Goal: Task Accomplishment & Management: Complete application form

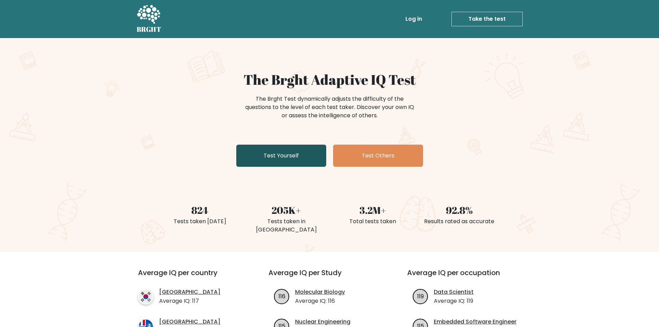
click at [276, 147] on link "Test Yourself" at bounding box center [281, 156] width 90 height 22
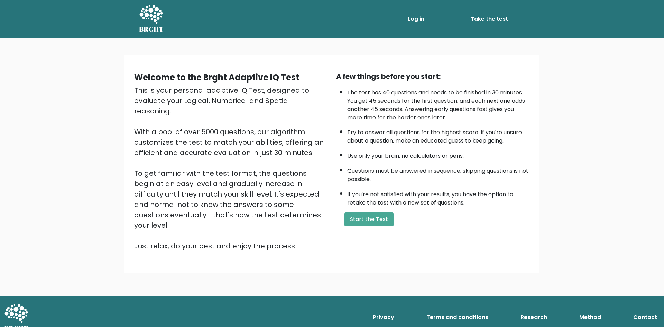
click at [378, 211] on div "A few things before you start: The test has 40 questions and needs to be finish…" at bounding box center [433, 161] width 202 height 180
click at [379, 216] on button "Start the Test" at bounding box center [369, 219] width 49 height 14
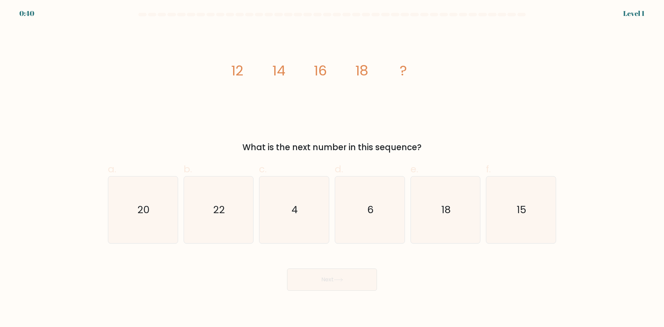
drag, startPoint x: 213, startPoint y: 62, endPoint x: 290, endPoint y: 87, distance: 81.1
click at [488, 151] on div "image/svg+xml 12 14 16 18 ? What is the next number in this sequence?" at bounding box center [332, 89] width 457 height 127
click at [202, 65] on div "image/svg+xml 12 14 16 18 ? What is the next number in this sequence?" at bounding box center [332, 89] width 457 height 127
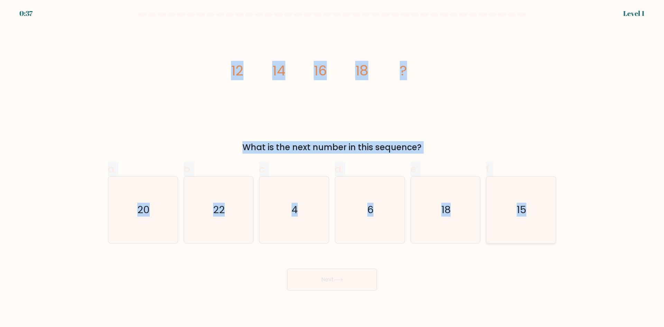
drag, startPoint x: 196, startPoint y: 64, endPoint x: 547, endPoint y: 216, distance: 382.2
click at [542, 222] on form at bounding box center [332, 152] width 664 height 278
copy form "12 14 16 18 ? What is the next number in this sequence? a. 20 b. 22 c. 4 d. 6 e…"
click at [563, 122] on form at bounding box center [332, 152] width 664 height 278
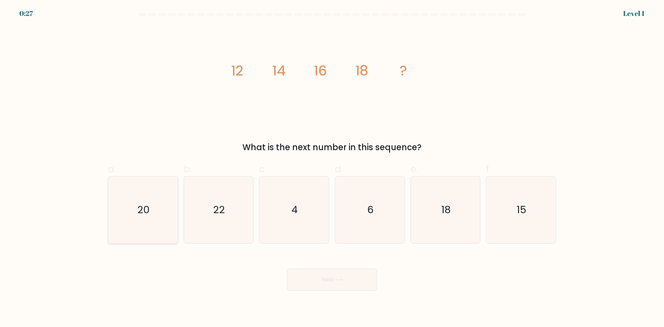
click at [161, 224] on icon "20" at bounding box center [143, 209] width 67 height 67
click at [332, 168] on input "a. 20" at bounding box center [332, 166] width 0 height 4
radio input "true"
click at [355, 282] on button "Next" at bounding box center [332, 279] width 90 height 22
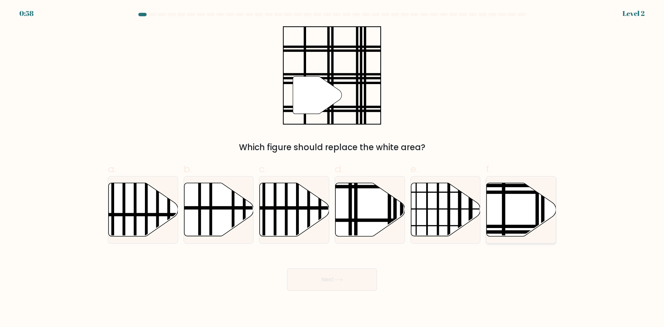
click at [504, 214] on line at bounding box center [504, 181] width 0 height 140
click at [332, 168] on input "f." at bounding box center [332, 166] width 0 height 4
radio input "true"
drag, startPoint x: 347, startPoint y: 281, endPoint x: 350, endPoint y: 276, distance: 6.2
click at [349, 282] on button "Next" at bounding box center [332, 279] width 90 height 22
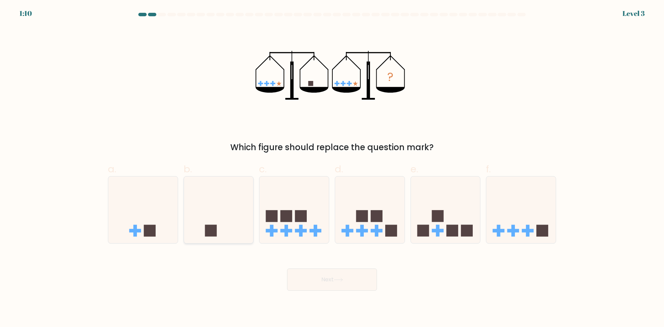
click at [199, 231] on icon at bounding box center [219, 209] width 70 height 57
click at [332, 168] on input "b." at bounding box center [332, 166] width 0 height 4
radio input "true"
click at [328, 271] on button "Next" at bounding box center [332, 279] width 90 height 22
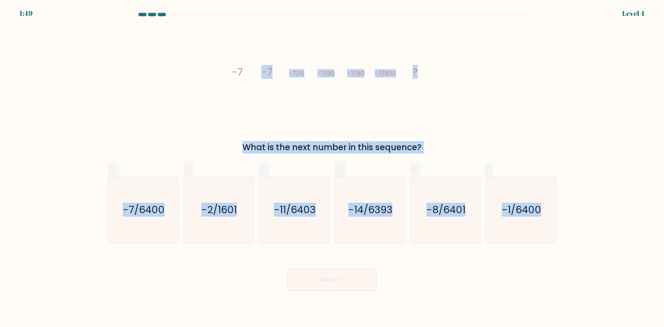
drag, startPoint x: 204, startPoint y: 52, endPoint x: 403, endPoint y: 98, distance: 204.5
click at [660, 203] on form at bounding box center [332, 152] width 664 height 278
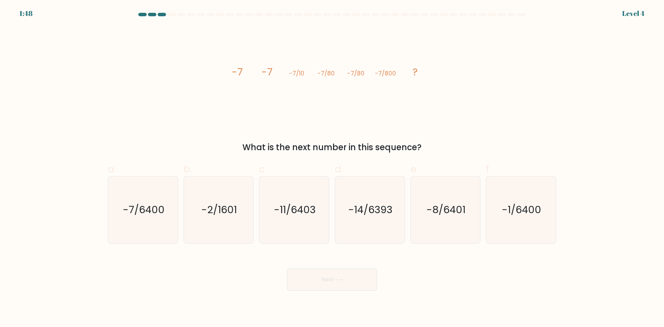
click at [210, 75] on div "image/svg+xml -7 -7 -7/10 -7/80 -7/80 -7/800 ? What is the next number in this …" at bounding box center [332, 89] width 457 height 127
drag, startPoint x: 205, startPoint y: 57, endPoint x: 370, endPoint y: 151, distance: 189.6
click at [370, 151] on div "image/svg+xml -7 -7 -7/10 -7/80 -7/80 -7/800 ? What is the next number in this …" at bounding box center [332, 89] width 457 height 127
click at [543, 146] on div "What is the next number in this sequence?" at bounding box center [332, 147] width 440 height 12
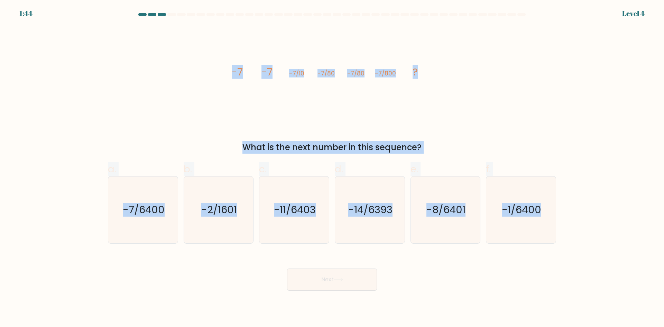
drag, startPoint x: 590, startPoint y: 281, endPoint x: 193, endPoint y: 72, distance: 448.4
click at [193, 72] on form at bounding box center [332, 152] width 664 height 278
copy form "-7 -7 -7/10 -7/80 -7/80 -7/800 ? What is the next number in this sequence? a. -…"
click at [153, 228] on icon "-7/6400" at bounding box center [143, 209] width 67 height 67
click at [332, 168] on input "a. -7/6400" at bounding box center [332, 166] width 0 height 4
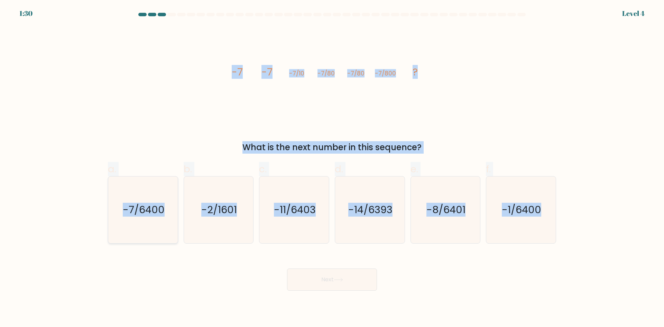
radio input "true"
click at [298, 275] on button "Next" at bounding box center [332, 279] width 90 height 22
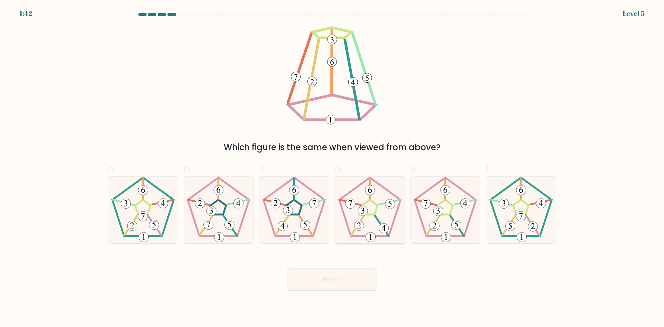
click at [355, 203] on 543 at bounding box center [351, 204] width 10 height 10
click at [332, 168] on input "d." at bounding box center [332, 166] width 0 height 4
radio input "true"
click at [348, 283] on button "Next" at bounding box center [332, 279] width 90 height 22
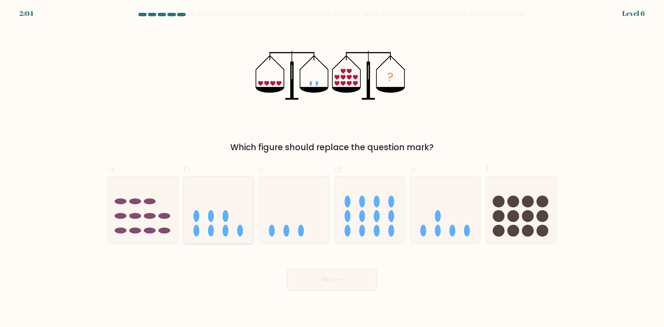
click at [219, 206] on icon at bounding box center [219, 209] width 70 height 57
click at [332, 168] on input "b." at bounding box center [332, 166] width 0 height 4
radio input "true"
click at [320, 276] on button "Next" at bounding box center [332, 279] width 90 height 22
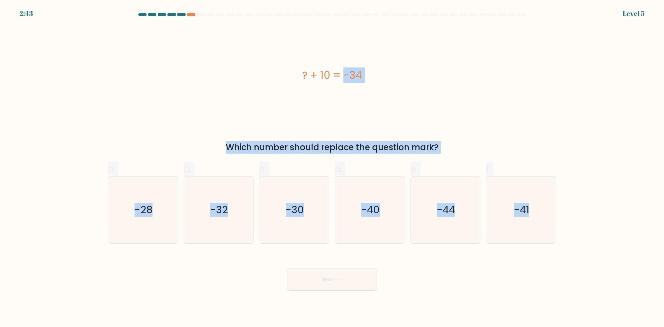
drag, startPoint x: 263, startPoint y: 48, endPoint x: 565, endPoint y: 229, distance: 353.0
click at [565, 229] on form "a." at bounding box center [332, 152] width 664 height 278
copy form "? + 10 = -34 Which number should replace the question mark? a. -28 b. -32 c. -3…"
click at [443, 212] on text "-44" at bounding box center [446, 210] width 18 height 14
click at [332, 168] on input "e. -44" at bounding box center [332, 166] width 0 height 4
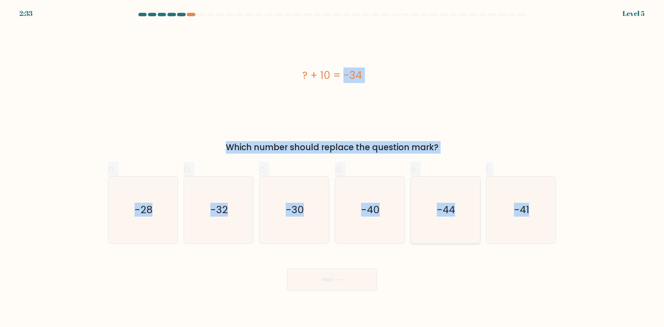
radio input "true"
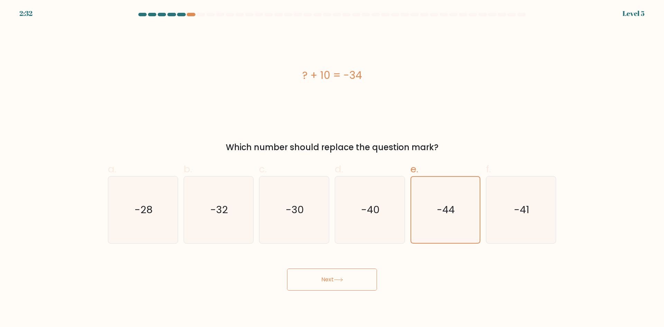
click at [358, 284] on button "Next" at bounding box center [332, 279] width 90 height 22
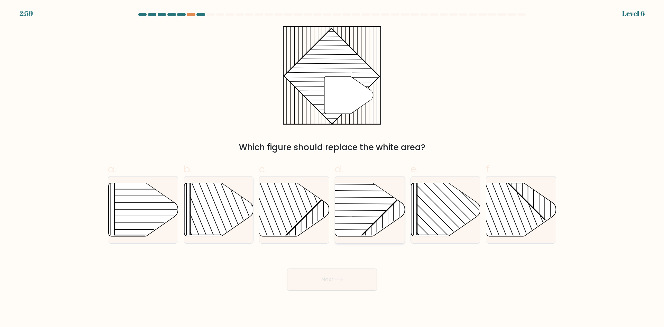
click at [368, 207] on rect at bounding box center [346, 182] width 136 height 136
click at [332, 168] on input "d." at bounding box center [332, 166] width 0 height 4
radio input "true"
click at [319, 282] on button "Next" at bounding box center [332, 279] width 90 height 22
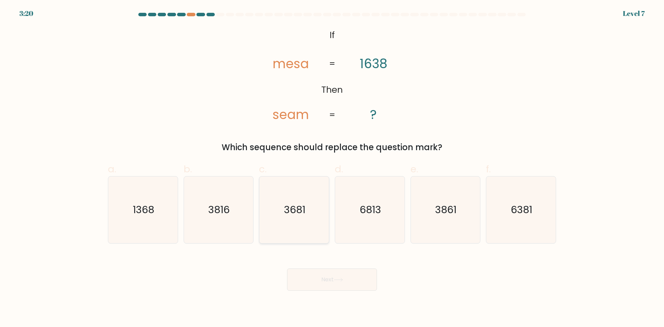
click at [307, 241] on icon "3681" at bounding box center [294, 209] width 67 height 67
click at [332, 168] on input "c. 3681" at bounding box center [332, 166] width 0 height 4
radio input "true"
click at [331, 275] on button "Next" at bounding box center [332, 279] width 90 height 22
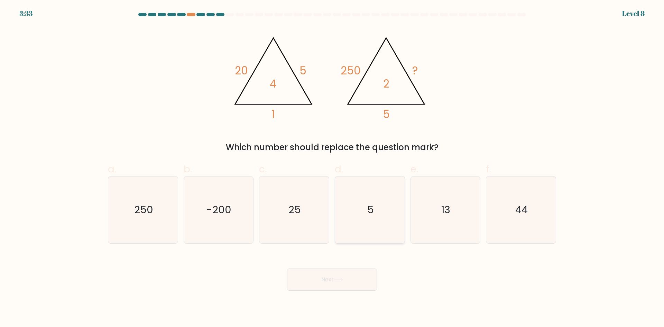
click at [367, 222] on icon "5" at bounding box center [370, 209] width 67 height 67
click at [332, 168] on input "d. 5" at bounding box center [332, 166] width 0 height 4
radio input "true"
click at [454, 223] on icon "13" at bounding box center [445, 209] width 67 height 67
click at [332, 168] on input "e. 13" at bounding box center [332, 166] width 0 height 4
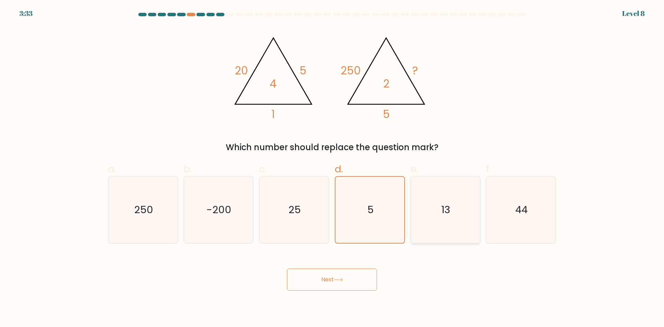
radio input "true"
click at [324, 293] on body "3:32 Level 8" at bounding box center [332, 163] width 664 height 327
drag, startPoint x: 325, startPoint y: 288, endPoint x: 391, endPoint y: 265, distance: 69.6
click at [325, 288] on button "Next" at bounding box center [332, 279] width 90 height 22
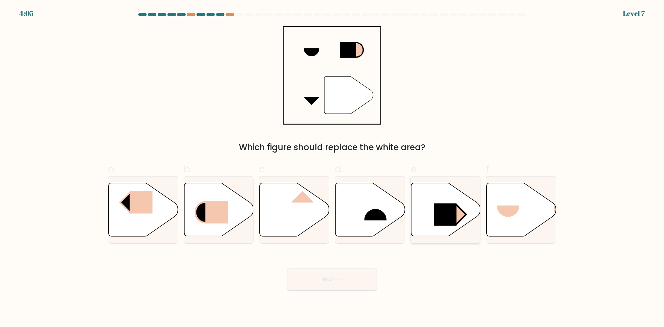
click at [450, 203] on icon at bounding box center [446, 209] width 70 height 53
click at [332, 168] on input "e." at bounding box center [332, 166] width 0 height 4
radio input "true"
click at [338, 278] on icon at bounding box center [338, 280] width 9 height 4
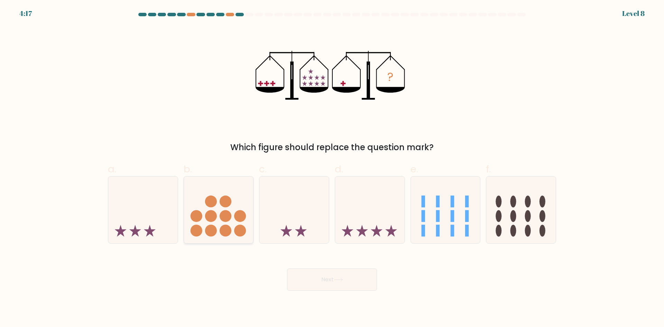
drag, startPoint x: 120, startPoint y: 207, endPoint x: 227, endPoint y: 238, distance: 111.8
click at [118, 207] on icon at bounding box center [143, 209] width 70 height 57
click at [332, 168] on input "a." at bounding box center [332, 166] width 0 height 4
radio input "true"
click at [346, 285] on button "Next" at bounding box center [332, 279] width 90 height 22
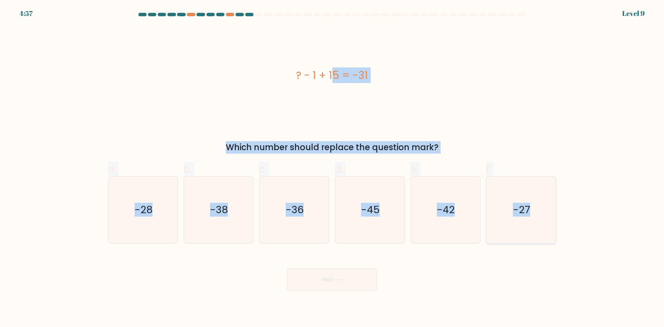
drag, startPoint x: 281, startPoint y: 60, endPoint x: 537, endPoint y: 216, distance: 299.4
click at [537, 216] on form "a." at bounding box center [332, 152] width 664 height 278
copy form "? - 1 + 15 = -31 Which number should replace the question mark? a. -28 b. -38 c…"
drag, startPoint x: 523, startPoint y: 119, endPoint x: 496, endPoint y: 166, distance: 53.8
click at [523, 120] on div "? - 1 + 15 = -31" at bounding box center [332, 75] width 448 height 98
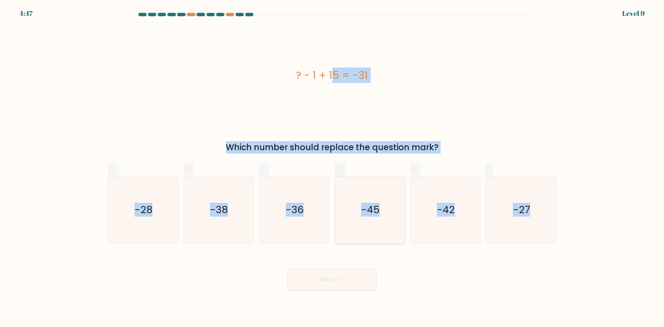
click at [374, 219] on icon "-45" at bounding box center [370, 209] width 67 height 67
click at [332, 168] on input "d. -45" at bounding box center [332, 166] width 0 height 4
radio input "true"
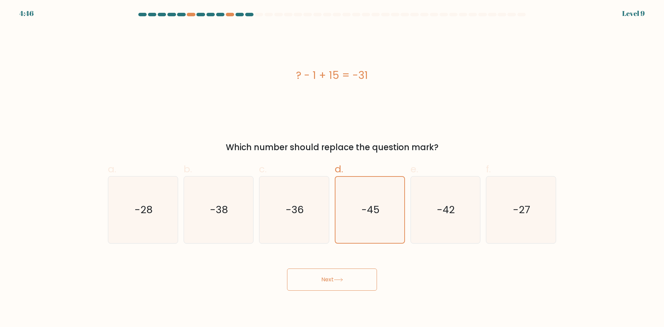
click at [343, 285] on button "Next" at bounding box center [332, 279] width 90 height 22
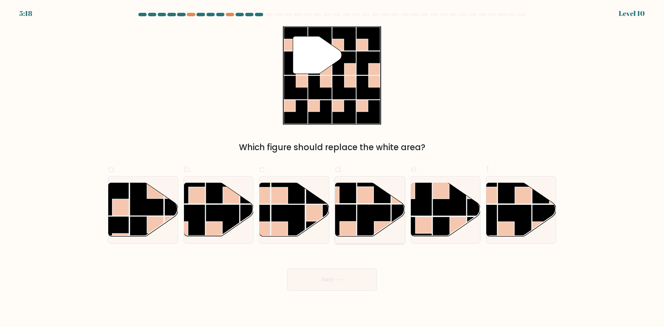
click at [380, 218] on rect at bounding box center [374, 221] width 34 height 34
click at [332, 168] on input "d." at bounding box center [332, 166] width 0 height 4
radio input "true"
click at [347, 282] on button "Next" at bounding box center [332, 279] width 90 height 22
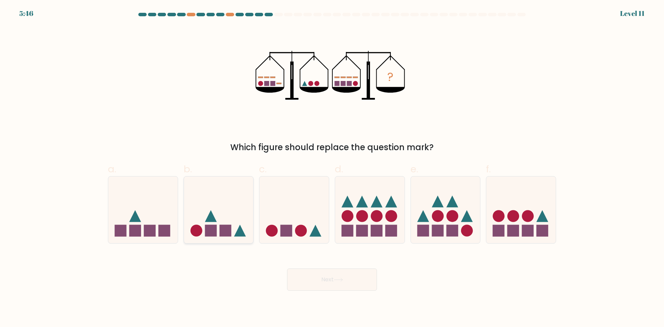
click at [231, 222] on icon at bounding box center [219, 209] width 70 height 57
click at [332, 168] on input "b." at bounding box center [332, 166] width 0 height 4
radio input "true"
drag, startPoint x: 331, startPoint y: 283, endPoint x: 339, endPoint y: 279, distance: 9.1
click at [331, 284] on button "Next" at bounding box center [332, 279] width 90 height 22
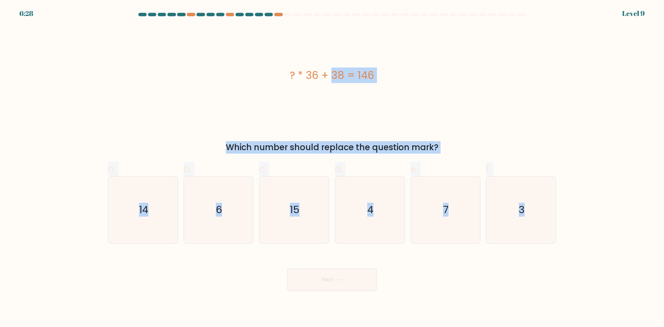
drag, startPoint x: 216, startPoint y: 62, endPoint x: 612, endPoint y: 213, distance: 423.3
click at [612, 213] on form "a. 6" at bounding box center [332, 152] width 664 height 278
copy form "? * 36 + 38 = 146 Which number should replace the question mark? a. 14 b. 6 c. …"
click at [514, 196] on icon "3" at bounding box center [521, 209] width 67 height 67
click at [332, 168] on input "f. 3" at bounding box center [332, 166] width 0 height 4
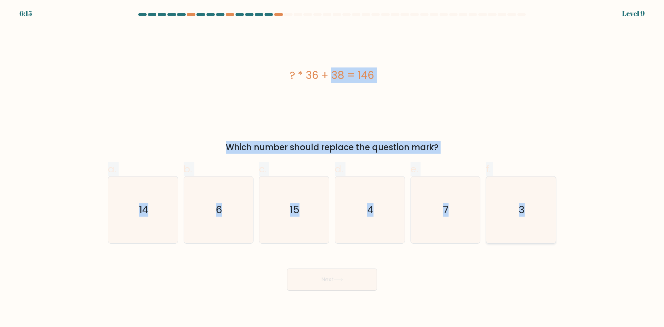
radio input "true"
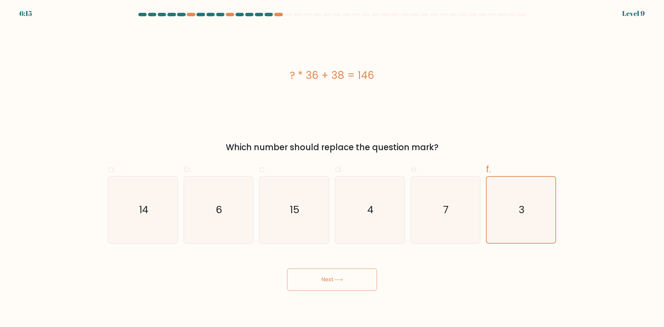
click at [359, 286] on button "Next" at bounding box center [332, 279] width 90 height 22
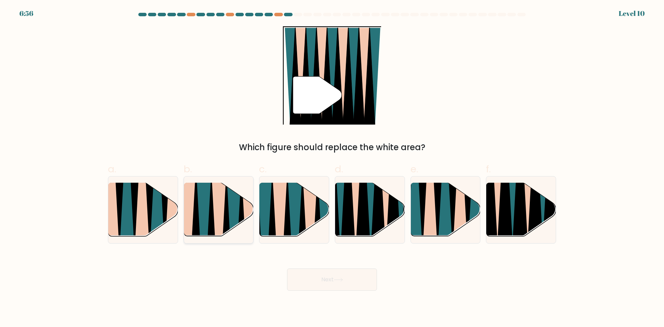
click at [219, 221] on icon at bounding box center [219, 238] width 16 height 139
click at [332, 168] on input "b." at bounding box center [332, 166] width 0 height 4
radio input "true"
click at [308, 197] on icon at bounding box center [310, 238] width 16 height 139
click at [332, 168] on input "c." at bounding box center [332, 166] width 0 height 4
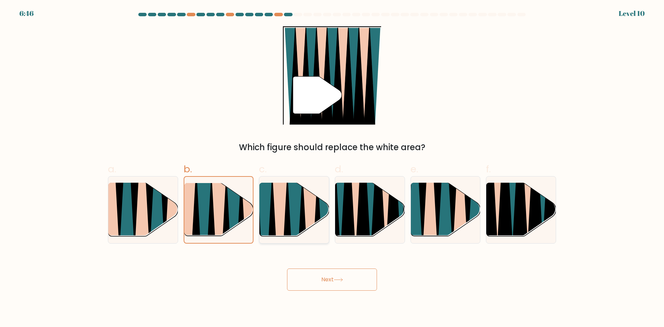
radio input "true"
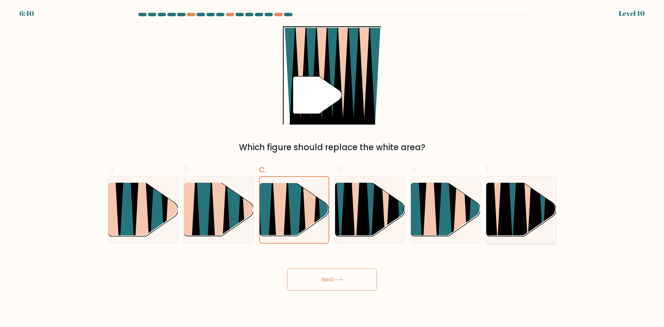
click at [535, 219] on icon at bounding box center [536, 183] width 16 height 139
click at [332, 168] on input "f." at bounding box center [332, 166] width 0 height 4
radio input "true"
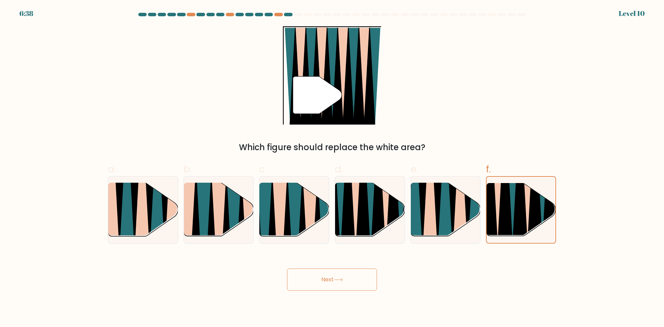
drag, startPoint x: 349, startPoint y: 278, endPoint x: 357, endPoint y: 265, distance: 15.5
click at [349, 278] on button "Next" at bounding box center [332, 279] width 90 height 22
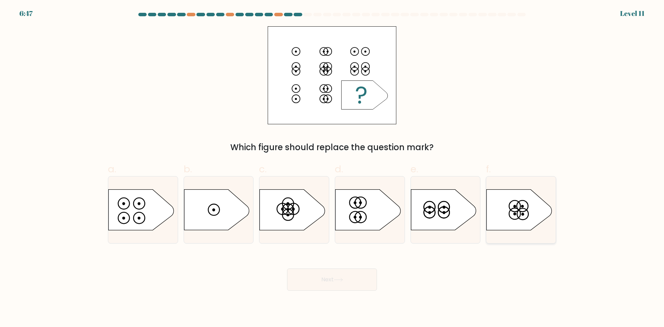
click at [524, 227] on icon at bounding box center [519, 210] width 65 height 40
click at [332, 168] on input "f." at bounding box center [332, 166] width 0 height 4
radio input "true"
click at [352, 264] on div "Next" at bounding box center [332, 271] width 457 height 39
click at [350, 278] on button "Next" at bounding box center [332, 279] width 90 height 22
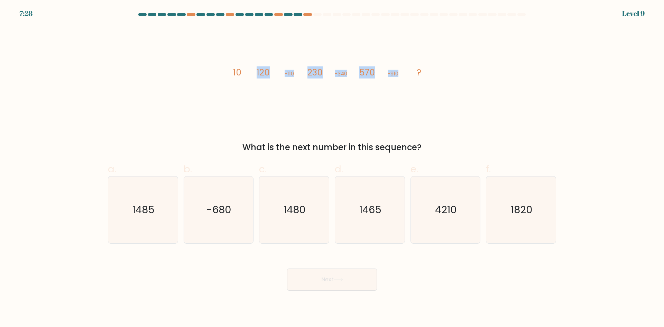
drag, startPoint x: 178, startPoint y: 40, endPoint x: 402, endPoint y: 99, distance: 231.3
click at [402, 99] on div "image/svg+xml 10 120 -110 230 -340 570 -910 ? What is the next number in this s…" at bounding box center [332, 89] width 457 height 127
click at [517, 163] on label "f. 1820" at bounding box center [521, 203] width 70 height 82
click at [332, 164] on input "f. 1820" at bounding box center [332, 166] width 0 height 4
radio input "true"
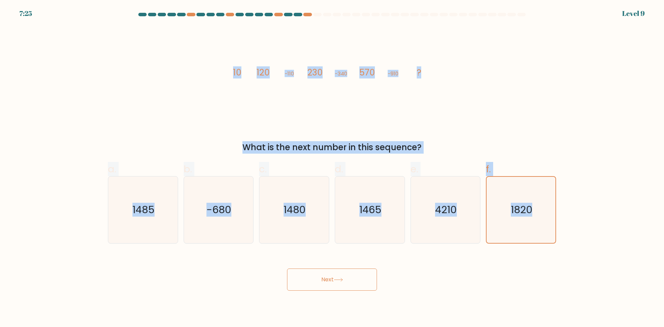
drag, startPoint x: 629, startPoint y: 276, endPoint x: 215, endPoint y: 79, distance: 458.3
click at [215, 79] on form at bounding box center [332, 152] width 664 height 278
copy form "10 120 -110 230 -340 570 -910 ? What is the next number in this sequence? a. 14…"
click at [525, 70] on div "image/svg+xml 10 120 -110 230 -340 570 -910 ? What is the next number in this s…" at bounding box center [332, 89] width 457 height 127
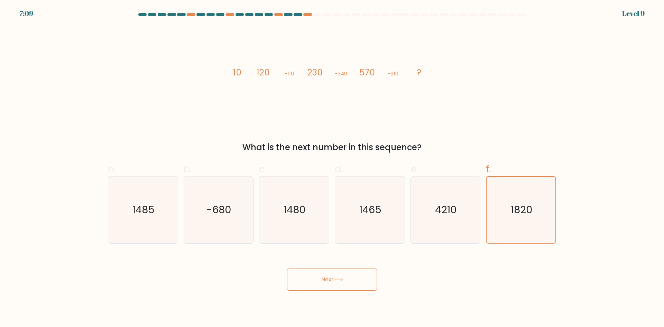
click at [215, 278] on div "Next" at bounding box center [332, 271] width 457 height 39
click at [283, 221] on icon "1480" at bounding box center [294, 209] width 67 height 67
click at [332, 168] on input "c. 1480" at bounding box center [332, 166] width 0 height 4
radio input "true"
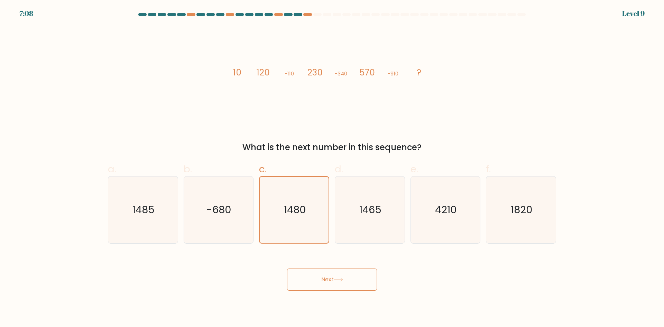
click at [306, 275] on button "Next" at bounding box center [332, 279] width 90 height 22
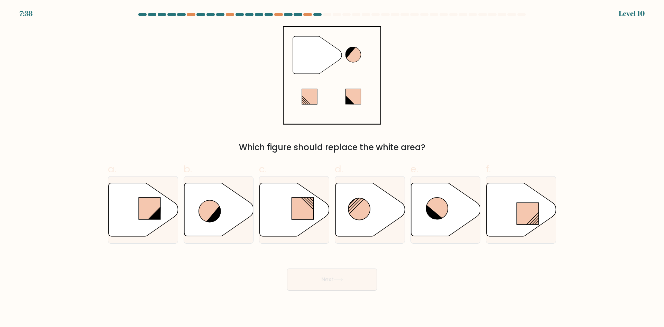
click at [333, 214] on div "d." at bounding box center [370, 203] width 76 height 82
click at [357, 221] on icon at bounding box center [371, 209] width 70 height 53
click at [332, 168] on input "d." at bounding box center [332, 166] width 0 height 4
radio input "true"
click at [338, 278] on icon at bounding box center [338, 280] width 9 height 4
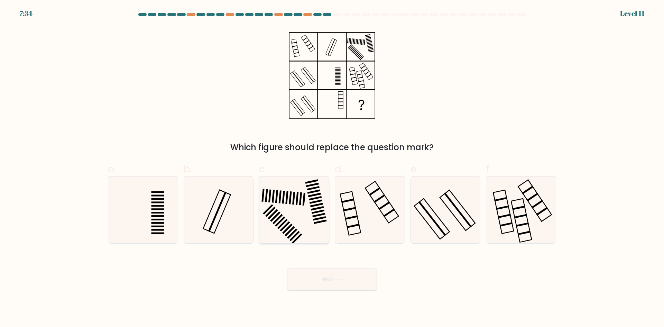
click at [319, 223] on rect at bounding box center [320, 221] width 13 height 4
click at [332, 168] on input "c." at bounding box center [332, 166] width 0 height 4
radio input "true"
click at [346, 283] on button "Next" at bounding box center [332, 279] width 90 height 22
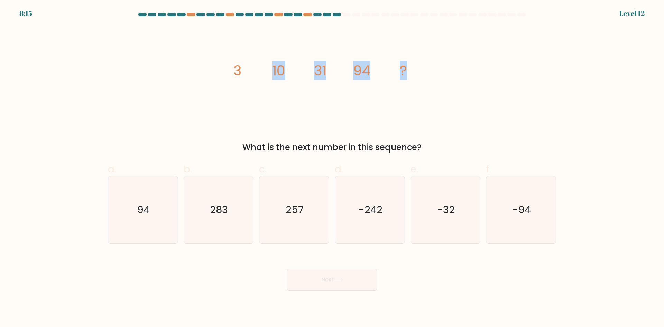
drag, startPoint x: 215, startPoint y: 50, endPoint x: 460, endPoint y: 119, distance: 254.4
click at [459, 118] on div "image/svg+xml 3 10 31 94 ? What is the next number in this sequence?" at bounding box center [332, 89] width 457 height 127
click at [569, 124] on form at bounding box center [332, 152] width 664 height 278
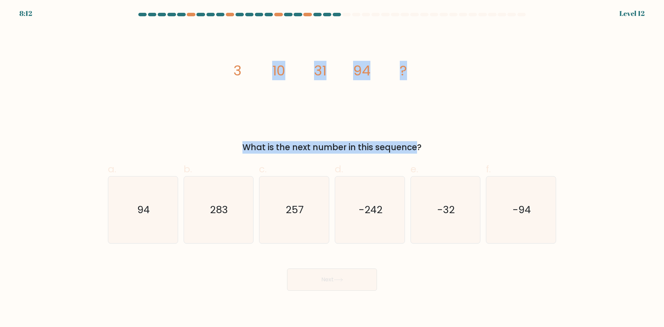
drag, startPoint x: 147, startPoint y: 63, endPoint x: 367, endPoint y: 138, distance: 232.8
click at [360, 137] on div "image/svg+xml 3 10 31 94 ? What is the next number in this sequence?" at bounding box center [332, 89] width 457 height 127
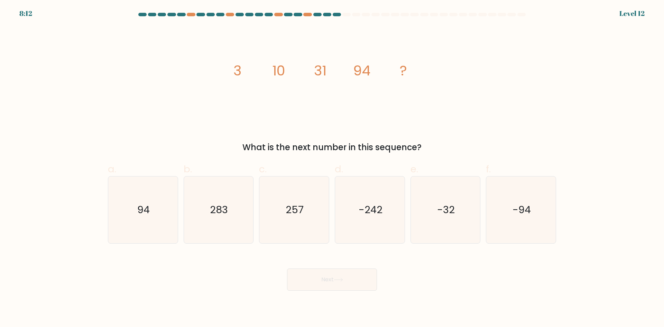
drag, startPoint x: 642, startPoint y: 171, endPoint x: 615, endPoint y: 235, distance: 68.5
click at [638, 178] on form at bounding box center [332, 152] width 664 height 278
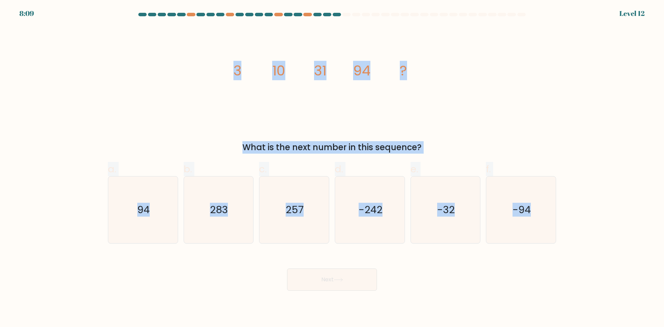
drag, startPoint x: 583, startPoint y: 291, endPoint x: 223, endPoint y: 80, distance: 417.2
click at [223, 80] on body "8:09 Level 12" at bounding box center [332, 163] width 664 height 327
copy form "3 10 31 94 ? What is the next number in this sequence? a. 94 b. 283 c. 257 d. -…"
click at [463, 160] on div "a. 94 b. 283" at bounding box center [332, 199] width 454 height 87
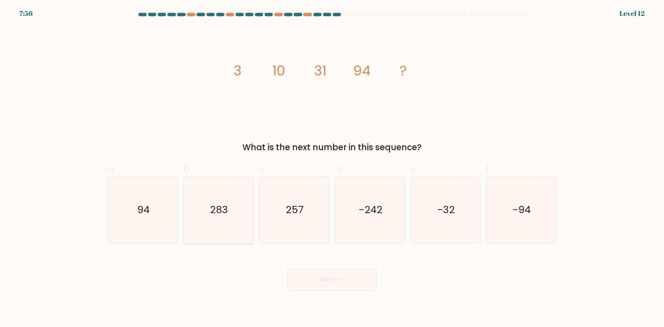
click at [213, 237] on icon "283" at bounding box center [218, 209] width 67 height 67
click at [332, 168] on input "b. 283" at bounding box center [332, 166] width 0 height 4
radio input "true"
click at [303, 269] on button "Next" at bounding box center [332, 279] width 90 height 22
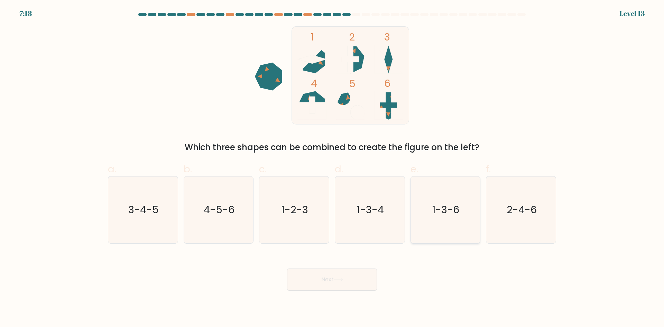
click at [434, 219] on icon "1-3-6" at bounding box center [445, 209] width 67 height 67
click at [332, 168] on input "e. 1-3-6" at bounding box center [332, 166] width 0 height 4
radio input "true"
click at [364, 275] on button "Next" at bounding box center [332, 279] width 90 height 22
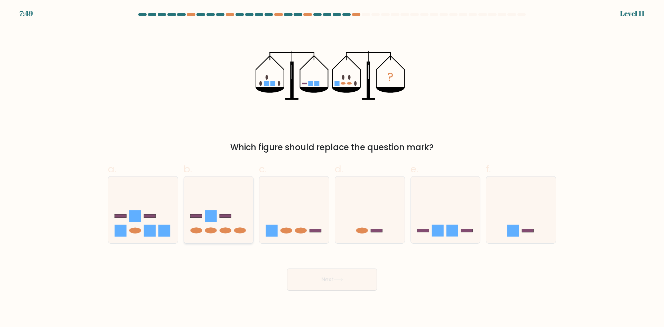
click at [223, 227] on icon at bounding box center [219, 209] width 70 height 57
click at [332, 168] on input "b." at bounding box center [332, 166] width 0 height 4
radio input "true"
click at [338, 300] on body "7:48 Level 11" at bounding box center [332, 163] width 664 height 327
click at [337, 291] on body "7:48 Level 11" at bounding box center [332, 163] width 664 height 327
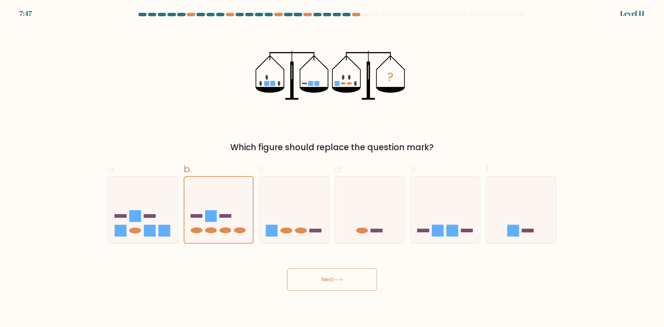
click at [349, 277] on button "Next" at bounding box center [332, 279] width 90 height 22
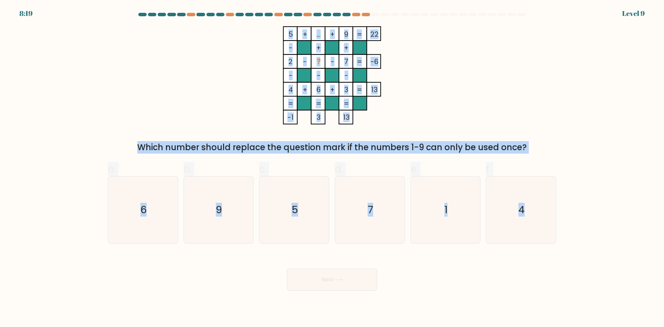
drag, startPoint x: 273, startPoint y: 34, endPoint x: 571, endPoint y: 213, distance: 347.2
click at [571, 213] on form at bounding box center [332, 152] width 664 height 278
copy form "5 + ... + 9 22 - + + 2 - ? - 7 -6 - - - 4 + 6 + 3 = 13 = = = = -1 3 13 = Which …"
drag, startPoint x: 603, startPoint y: 174, endPoint x: 580, endPoint y: 214, distance: 46.0
click at [603, 174] on form at bounding box center [332, 152] width 664 height 278
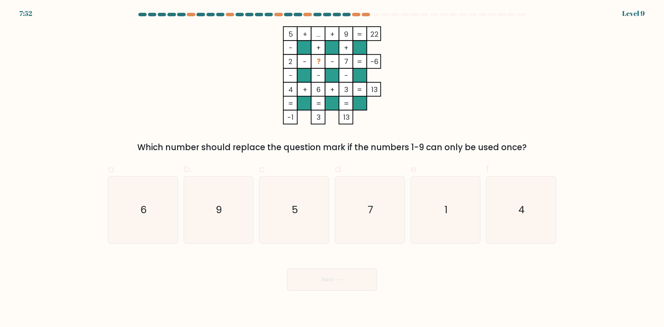
click at [438, 271] on div "Next" at bounding box center [332, 271] width 457 height 39
click at [391, 238] on icon "7" at bounding box center [370, 209] width 67 height 67
click at [332, 168] on input "d. 7" at bounding box center [332, 166] width 0 height 4
radio input "true"
click at [352, 277] on button "Next" at bounding box center [332, 279] width 90 height 22
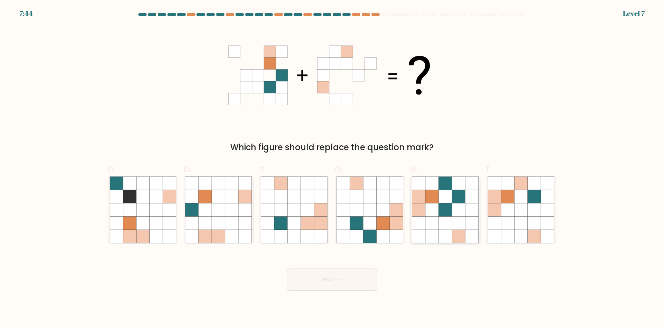
click at [466, 212] on icon at bounding box center [472, 209] width 13 height 13
click at [332, 168] on input "e." at bounding box center [332, 166] width 0 height 4
radio input "true"
click at [342, 277] on button "Next" at bounding box center [332, 279] width 90 height 22
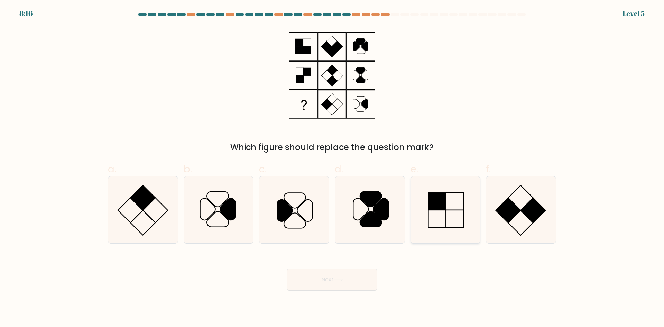
click at [444, 222] on icon at bounding box center [445, 209] width 67 height 67
click at [332, 168] on input "e." at bounding box center [332, 166] width 0 height 4
radio input "true"
click at [341, 278] on icon at bounding box center [338, 280] width 9 height 4
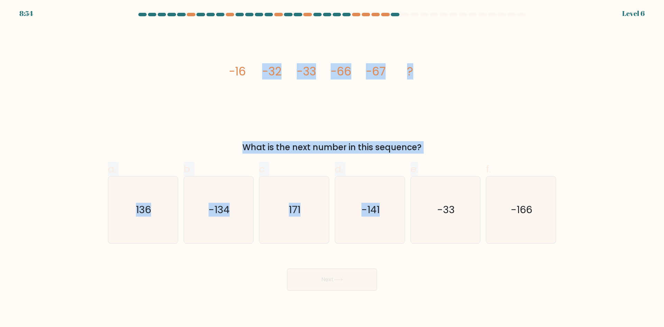
drag, startPoint x: 195, startPoint y: 54, endPoint x: 455, endPoint y: 154, distance: 278.8
click at [454, 154] on form at bounding box center [332, 152] width 664 height 278
drag, startPoint x: 590, startPoint y: 251, endPoint x: 209, endPoint y: 84, distance: 415.4
click at [209, 84] on form at bounding box center [332, 152] width 664 height 278
copy form "-16 -32 -33 -66 -67 ? What is the next number in this sequence? a. 136 b. -134 …"
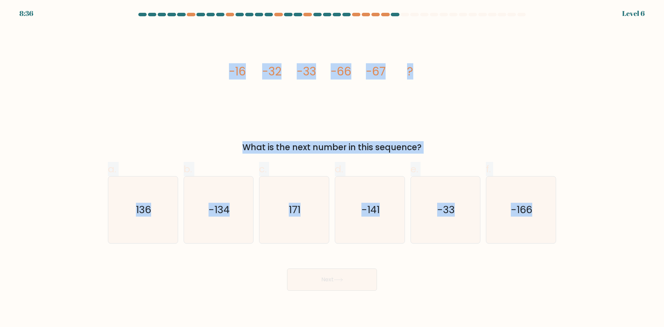
click at [551, 111] on div "image/svg+xml -16 -32 -33 -66 -67 ? What is the next number in this sequence?" at bounding box center [332, 89] width 457 height 127
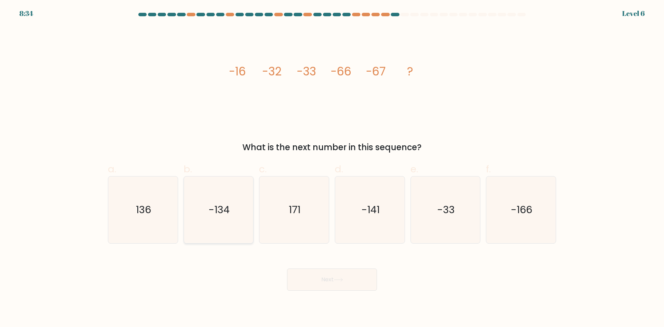
click at [231, 226] on icon "-134" at bounding box center [218, 209] width 67 height 67
click at [332, 168] on input "b. -134" at bounding box center [332, 166] width 0 height 4
radio input "true"
click at [352, 277] on button "Next" at bounding box center [332, 279] width 90 height 22
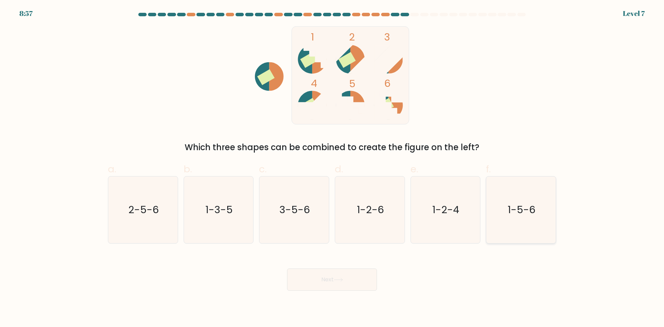
click at [525, 213] on text "1-5-6" at bounding box center [522, 210] width 28 height 14
click at [332, 168] on input "f. 1-5-6" at bounding box center [332, 166] width 0 height 4
radio input "true"
click at [327, 285] on button "Next" at bounding box center [332, 279] width 90 height 22
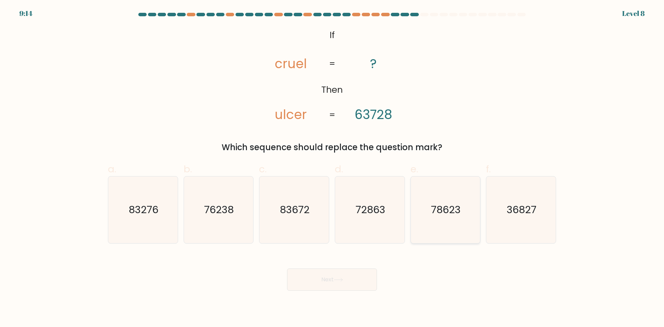
click at [440, 217] on text "78623" at bounding box center [446, 210] width 30 height 14
click at [332, 168] on input "e. 78623" at bounding box center [332, 166] width 0 height 4
radio input "true"
click at [357, 278] on button "Next" at bounding box center [332, 279] width 90 height 22
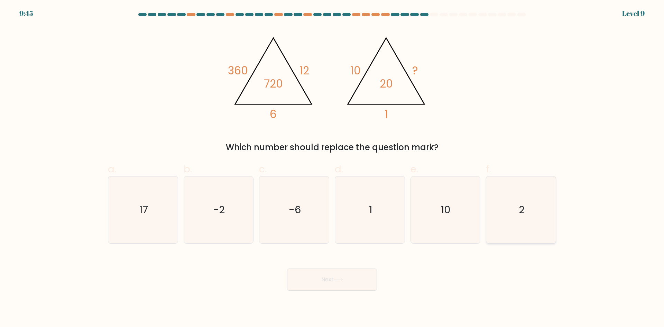
click at [524, 213] on icon "2" at bounding box center [521, 209] width 67 height 67
click at [332, 168] on input "f. 2" at bounding box center [332, 166] width 0 height 4
radio input "true"
click at [353, 278] on button "Next" at bounding box center [332, 279] width 90 height 22
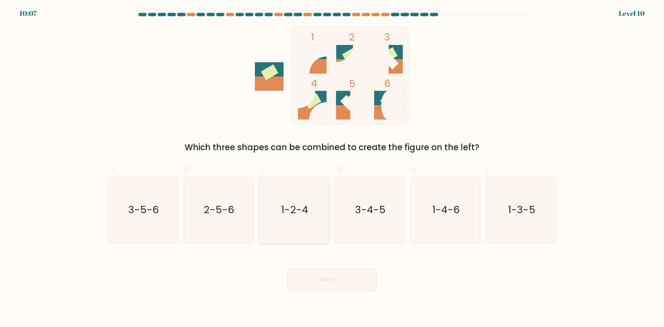
click at [319, 220] on icon "1-2-4" at bounding box center [294, 209] width 67 height 67
click at [332, 168] on input "c. 1-2-4" at bounding box center [332, 166] width 0 height 4
radio input "true"
click at [324, 267] on div "Next" at bounding box center [332, 271] width 457 height 39
click at [339, 276] on button "Next" at bounding box center [332, 279] width 90 height 22
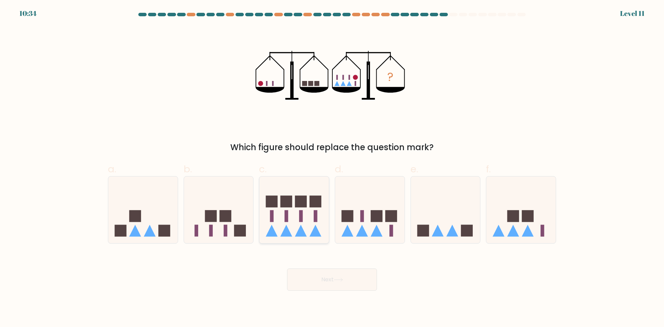
drag, startPoint x: 318, startPoint y: 219, endPoint x: 322, endPoint y: 235, distance: 16.1
click at [318, 219] on icon at bounding box center [294, 209] width 70 height 57
click at [332, 168] on input "c." at bounding box center [332, 166] width 0 height 4
radio input "true"
click at [236, 229] on rect at bounding box center [240, 231] width 12 height 12
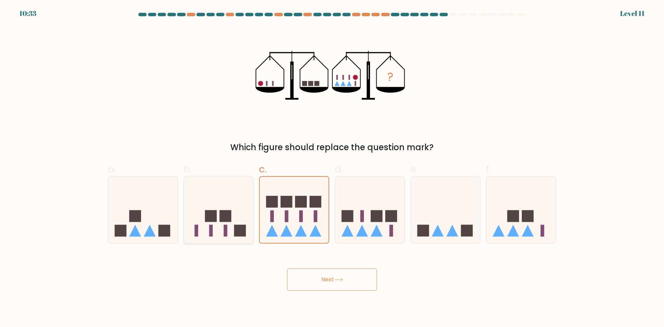
click at [332, 168] on input "b." at bounding box center [332, 166] width 0 height 4
radio input "true"
click at [334, 277] on button "Next" at bounding box center [332, 279] width 90 height 22
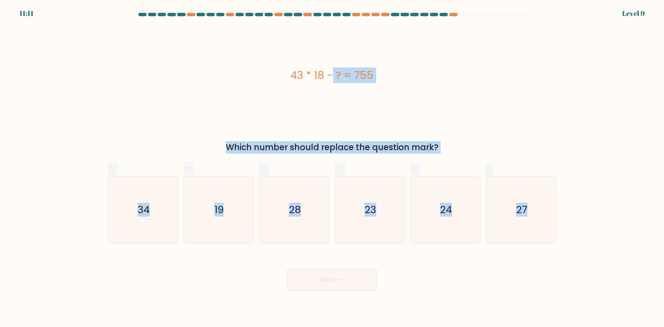
drag, startPoint x: 594, startPoint y: 242, endPoint x: 156, endPoint y: 81, distance: 466.5
click at [156, 81] on form "a." at bounding box center [332, 152] width 664 height 278
copy form "43 * 18 - ? = 755 Which number should replace the question mark? a. 34 b. 19 c.…"
click at [231, 219] on icon "19" at bounding box center [218, 209] width 67 height 67
click at [332, 168] on input "b. 19" at bounding box center [332, 166] width 0 height 4
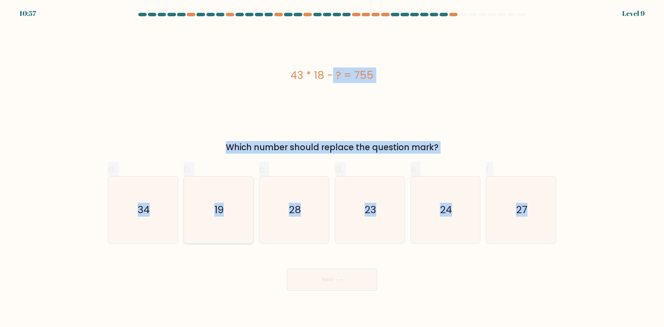
radio input "true"
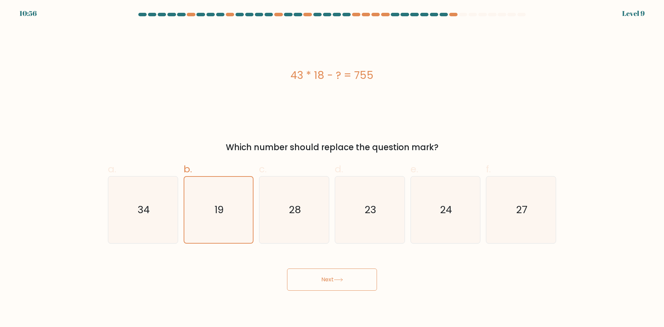
click at [317, 284] on button "Next" at bounding box center [332, 279] width 90 height 22
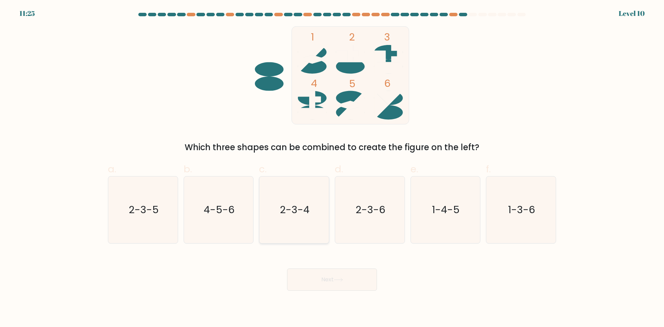
click at [317, 212] on icon "2-3-4" at bounding box center [294, 209] width 67 height 67
click at [332, 168] on input "c. 2-3-4" at bounding box center [332, 166] width 0 height 4
radio input "true"
click at [330, 274] on button "Next" at bounding box center [332, 279] width 90 height 22
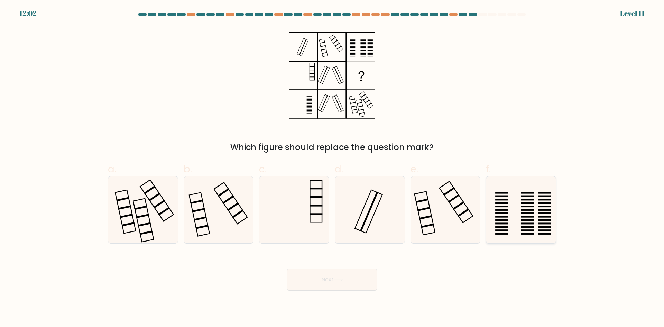
click at [516, 222] on icon at bounding box center [521, 209] width 67 height 67
click at [332, 168] on input "f." at bounding box center [332, 166] width 0 height 4
radio input "true"
click at [343, 285] on button "Next" at bounding box center [332, 279] width 90 height 22
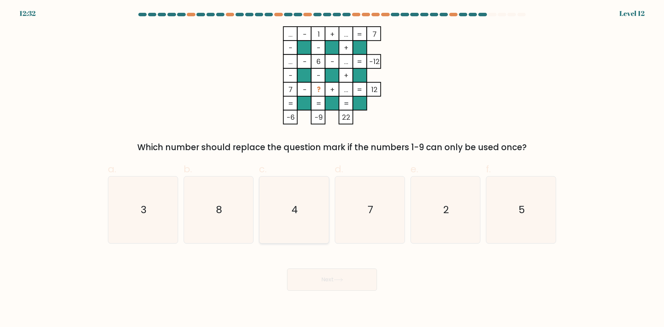
click at [301, 217] on icon "4" at bounding box center [294, 209] width 67 height 67
click at [332, 168] on input "c. 4" at bounding box center [332, 166] width 0 height 4
radio input "true"
click at [351, 278] on button "Next" at bounding box center [332, 279] width 90 height 22
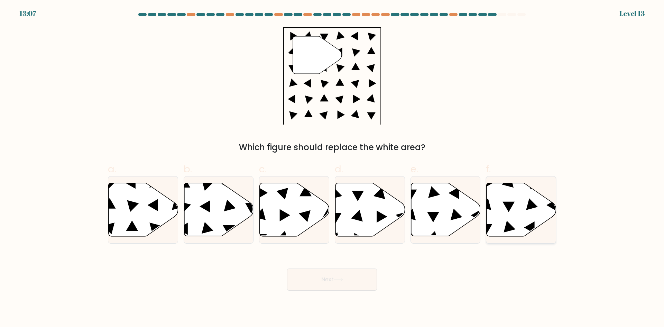
click at [522, 204] on icon at bounding box center [522, 209] width 70 height 53
click at [332, 168] on input "f." at bounding box center [332, 166] width 0 height 4
radio input "true"
click at [326, 287] on button "Next" at bounding box center [332, 279] width 90 height 22
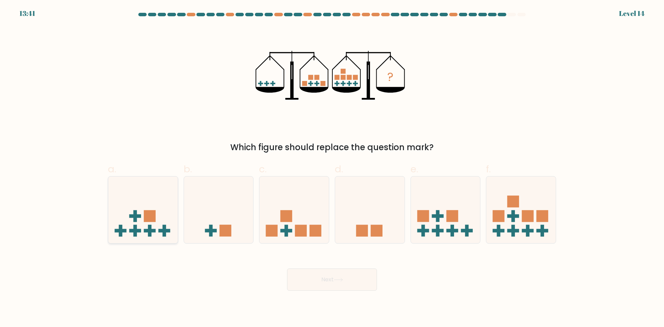
click at [148, 215] on rect at bounding box center [150, 216] width 12 height 12
click at [332, 168] on input "a." at bounding box center [332, 166] width 0 height 4
radio input "true"
click at [452, 218] on rect at bounding box center [453, 216] width 12 height 12
click at [332, 168] on input "e." at bounding box center [332, 166] width 0 height 4
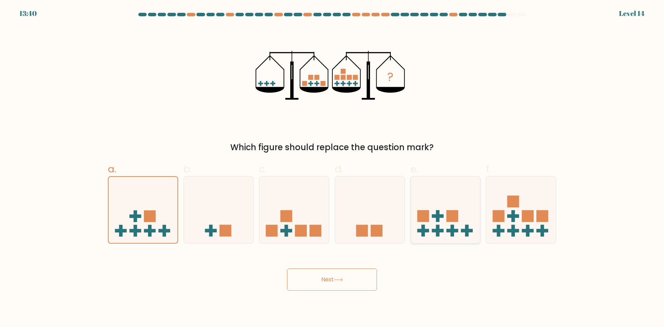
radio input "true"
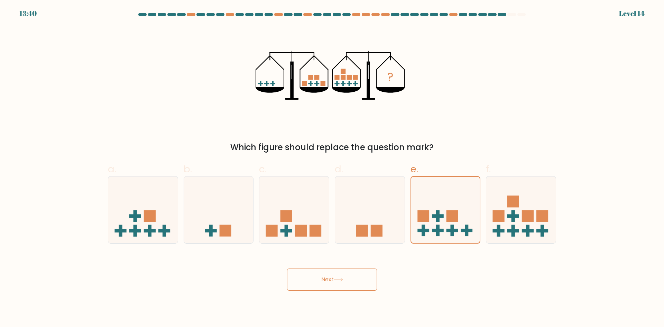
click at [354, 273] on button "Next" at bounding box center [332, 279] width 90 height 22
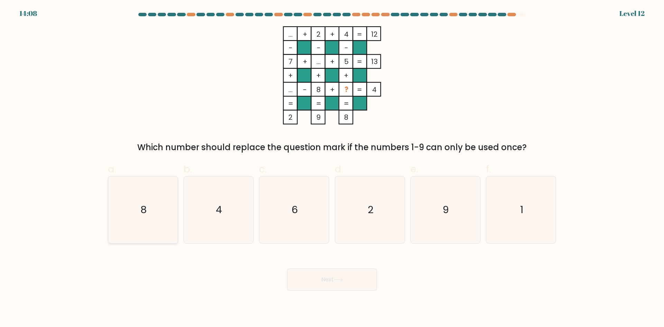
click at [169, 209] on icon "8" at bounding box center [143, 209] width 67 height 67
click at [332, 168] on input "a. 8" at bounding box center [332, 166] width 0 height 4
radio input "true"
click at [332, 278] on button "Next" at bounding box center [332, 279] width 90 height 22
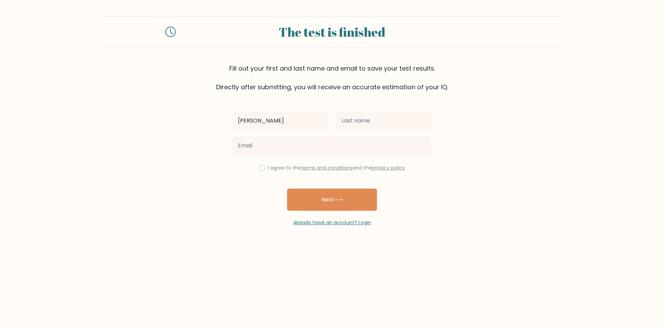
type input "Aj Gilann"
drag, startPoint x: 386, startPoint y: 117, endPoint x: 386, endPoint y: 112, distance: 4.2
click at [387, 116] on input "text" at bounding box center [383, 120] width 95 height 19
type input "[PERSON_NAME]"
click at [261, 171] on div "I agree to the terms and conditions and the privacy policy" at bounding box center [332, 168] width 208 height 8
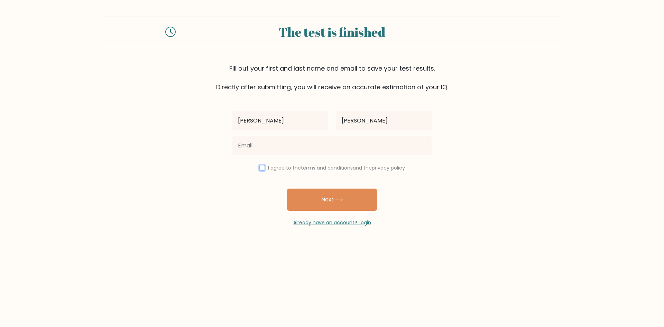
click at [260, 169] on input "checkbox" at bounding box center [262, 168] width 6 height 6
checkbox input "true"
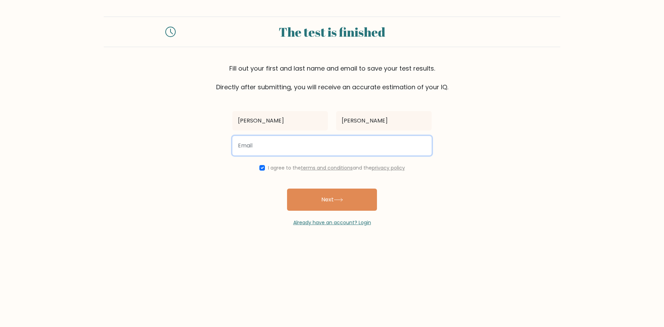
click at [276, 148] on input "email" at bounding box center [331, 145] width 199 height 19
click at [316, 146] on input "email" at bounding box center [331, 145] width 199 height 19
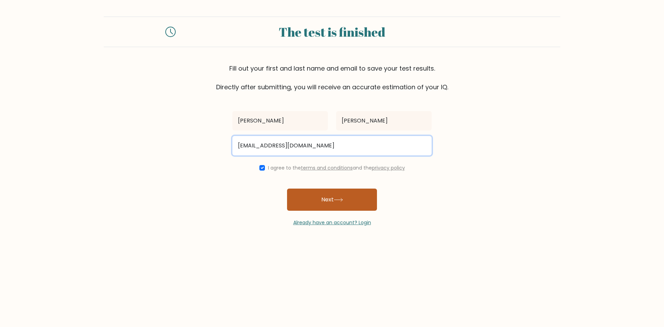
type input "ajgilann21@gmail.com"
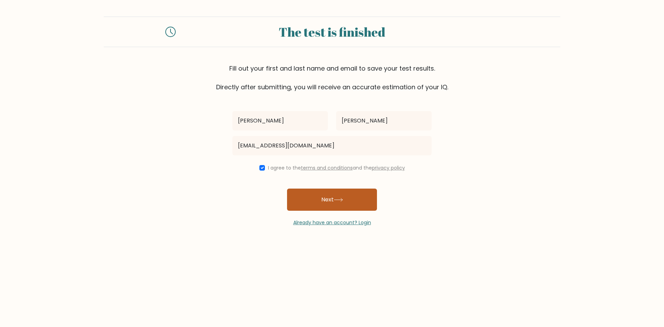
click at [346, 199] on button "Next" at bounding box center [332, 200] width 90 height 22
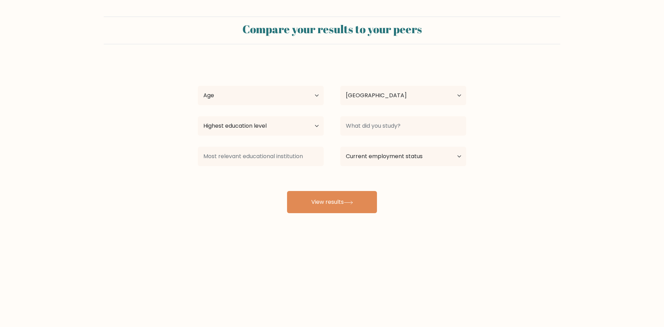
select select "PH"
click at [313, 95] on select "Age Under [DEMOGRAPHIC_DATA] [DEMOGRAPHIC_DATA] [DEMOGRAPHIC_DATA] [DEMOGRAPHIC…" at bounding box center [261, 95] width 126 height 19
select select "18_24"
click at [198, 86] on select "Age Under [DEMOGRAPHIC_DATA] [DEMOGRAPHIC_DATA] [DEMOGRAPHIC_DATA] [DEMOGRAPHIC…" at bounding box center [261, 95] width 126 height 19
click at [320, 130] on select "Highest education level No schooling Primary Lower Secondary Upper Secondary Oc…" at bounding box center [261, 125] width 126 height 19
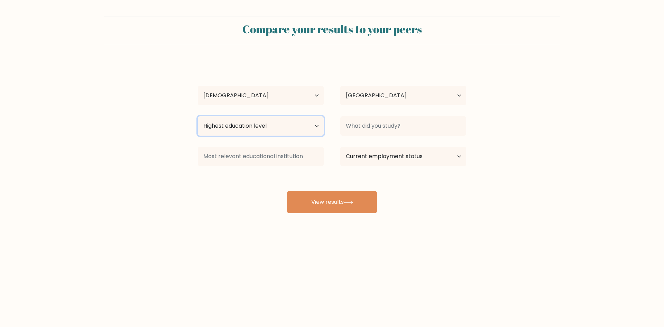
select select "bachelors_degree"
click at [198, 116] on select "Highest education level No schooling Primary Lower Secondary Upper Secondary Oc…" at bounding box center [261, 125] width 126 height 19
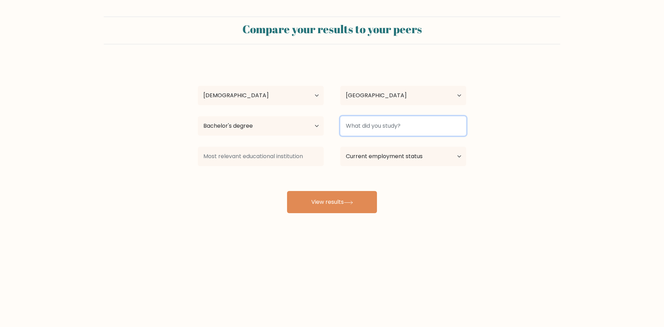
click at [423, 132] on input at bounding box center [403, 125] width 126 height 19
type input "Bulacan Polytechnic College"
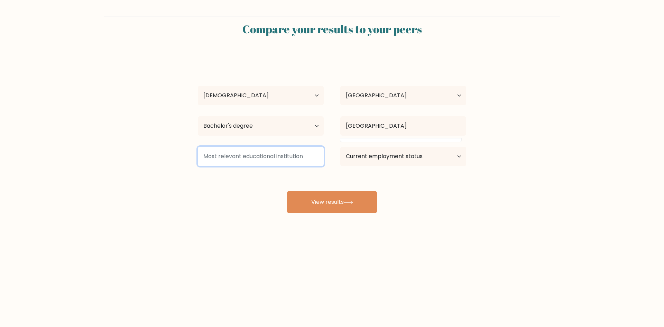
click at [273, 157] on input at bounding box center [261, 156] width 126 height 19
click at [456, 162] on select "Current employment status Employed Student Retired Other / prefer not to answer" at bounding box center [403, 156] width 126 height 19
select select "other"
click at [340, 147] on select "Current employment status Employed Student Retired Other / prefer not to answer" at bounding box center [403, 156] width 126 height 19
click at [261, 157] on input at bounding box center [261, 156] width 126 height 19
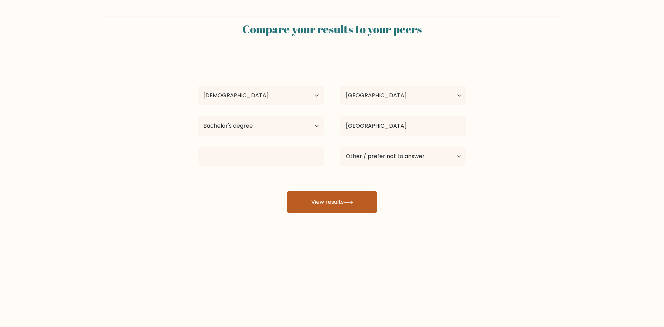
click at [331, 209] on button "View results" at bounding box center [332, 202] width 90 height 22
